Goal: Transaction & Acquisition: Purchase product/service

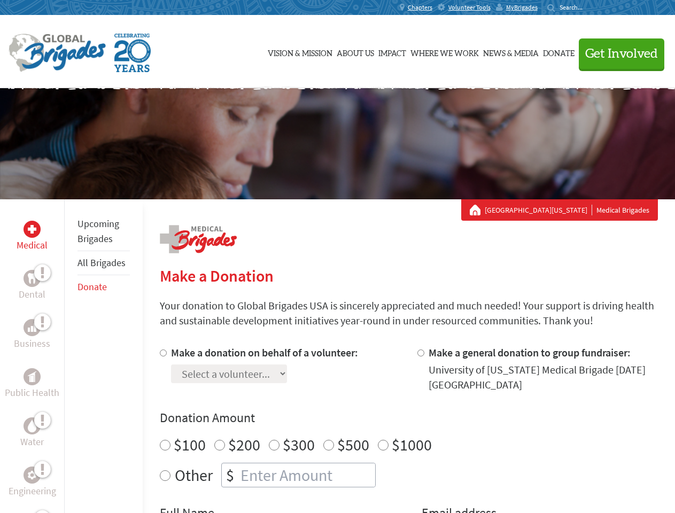
click at [590, 7] on div "Search for:" at bounding box center [568, 7] width 43 height 9
click at [617, 53] on span "Get Involved" at bounding box center [621, 54] width 73 height 13
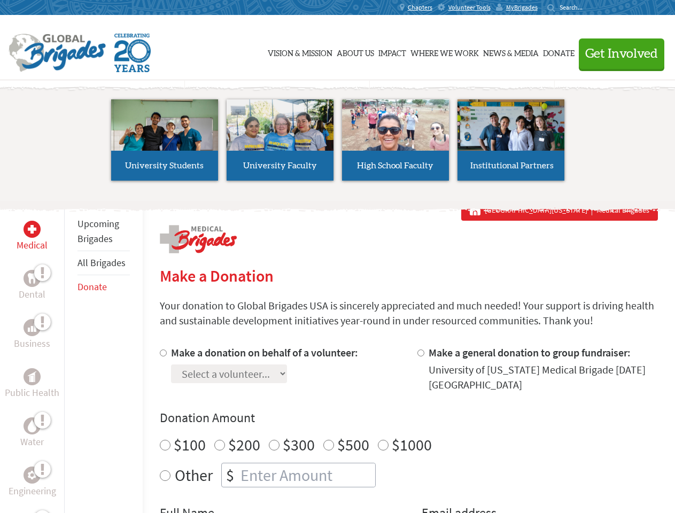
click at [338, 144] on li "High School Faculty" at bounding box center [395, 140] width 115 height 98
click at [71, 356] on div "Upcoming Brigades All Brigades Donate" at bounding box center [103, 455] width 79 height 513
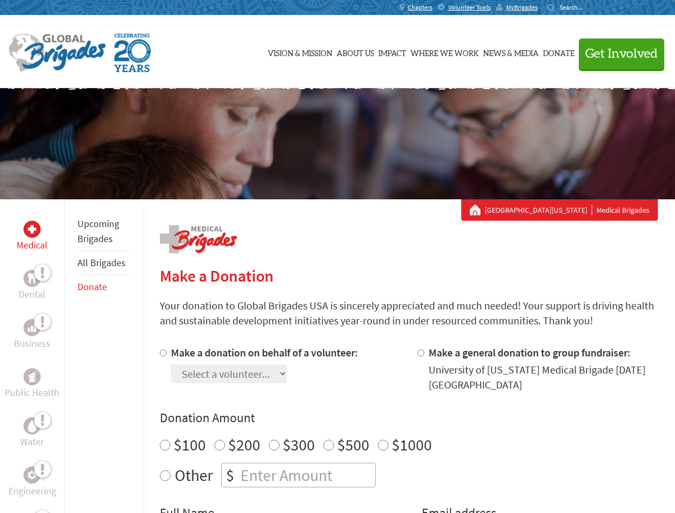
click at [408, 429] on div "Donation Amount $100 $200 $300 $500 $1000 Other $" at bounding box center [409, 448] width 498 height 78
click at [162, 353] on input "Make a donation on behalf of a volunteer:" at bounding box center [163, 353] width 7 height 7
radio input "true"
click at [420, 353] on input "Make a general donation to group fundraiser:" at bounding box center [420, 353] width 7 height 7
radio input "true"
